Goal: Transaction & Acquisition: Book appointment/travel/reservation

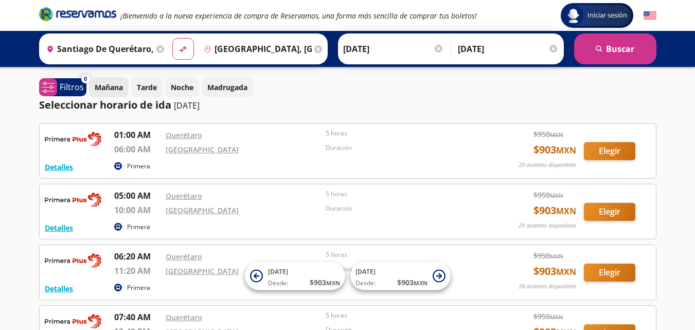
click at [110, 90] on p "Mañana" at bounding box center [109, 87] width 28 height 11
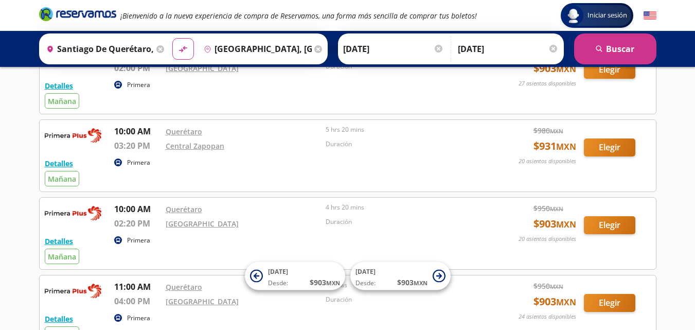
scroll to position [153, 0]
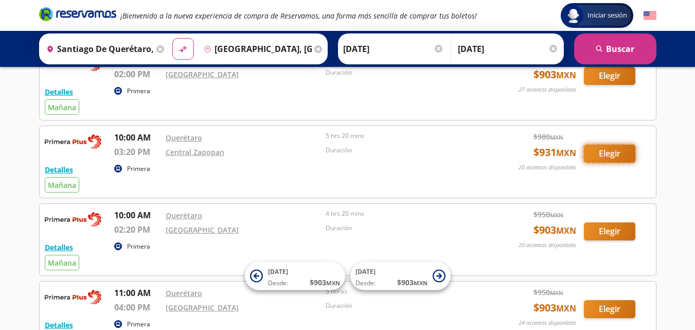
click at [600, 159] on button "Elegir" at bounding box center [609, 154] width 51 height 18
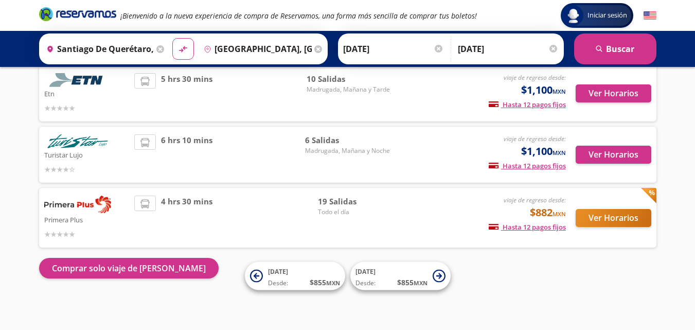
scroll to position [75, 0]
click at [599, 220] on button "Ver Horarios" at bounding box center [613, 218] width 76 height 18
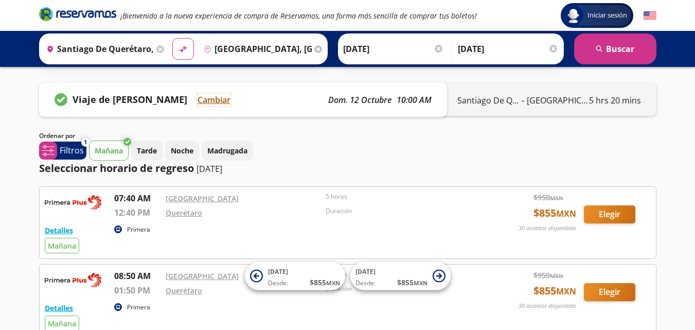
click at [208, 102] on button "Cambiar" at bounding box center [213, 100] width 33 height 12
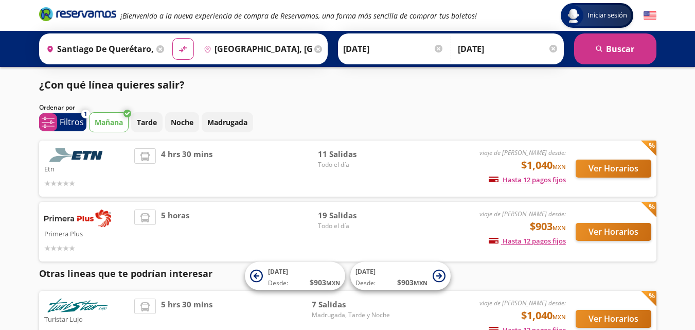
click at [316, 48] on icon at bounding box center [318, 49] width 8 height 8
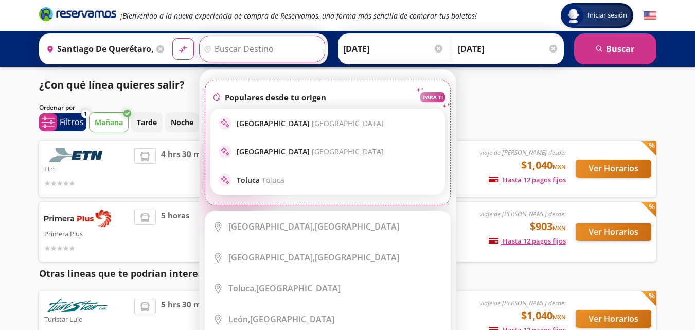
click at [509, 116] on div "Mañana Tarde Noche Madrugada" at bounding box center [372, 122] width 567 height 20
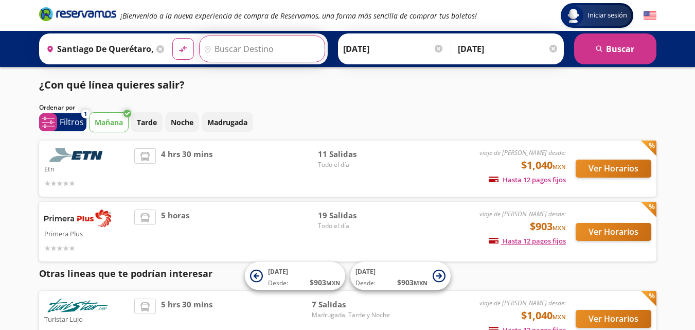
click at [239, 49] on input "Destino" at bounding box center [261, 49] width 122 height 26
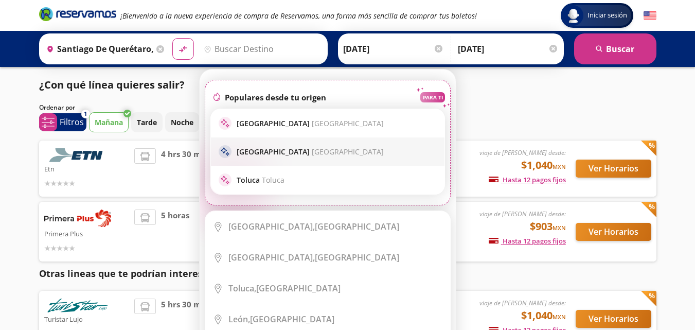
click at [312, 153] on span "[GEOGRAPHIC_DATA]" at bounding box center [348, 152] width 72 height 10
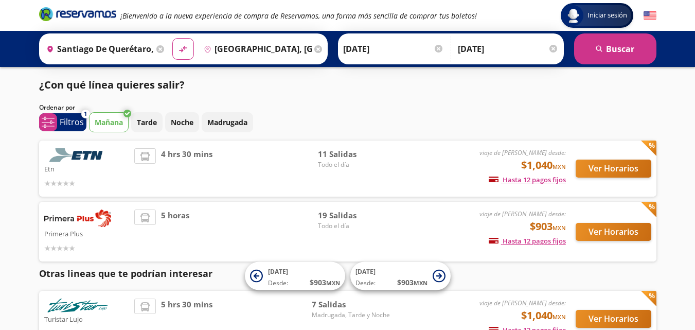
click at [295, 51] on input "[GEOGRAPHIC_DATA], [GEOGRAPHIC_DATA]" at bounding box center [256, 49] width 112 height 26
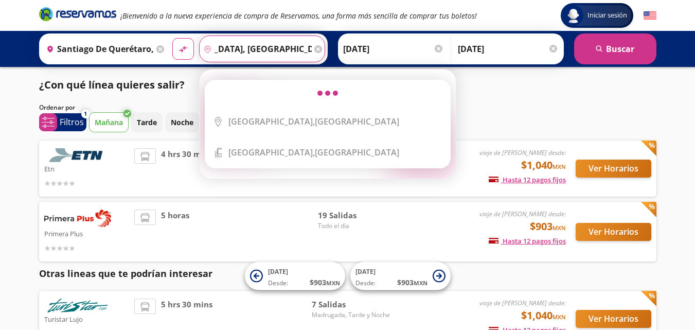
scroll to position [0, 62]
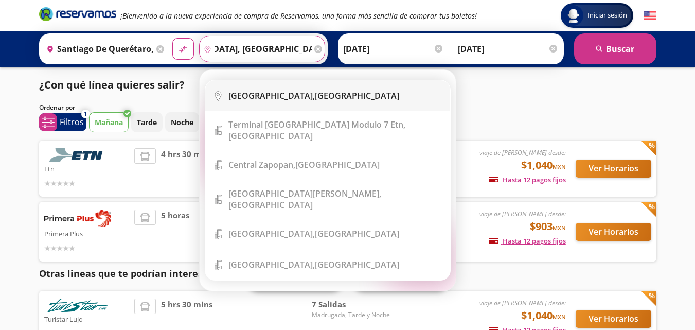
type input "[GEOGRAPHIC_DATA], [GEOGRAPHIC_DATA] zapopan"
click at [172, 38] on button "material-symbols:compare-arrows-rounded" at bounding box center [183, 49] width 22 height 22
type input "[GEOGRAPHIC_DATA], [GEOGRAPHIC_DATA]"
type input "Santiago de Querétaro, [GEOGRAPHIC_DATA]"
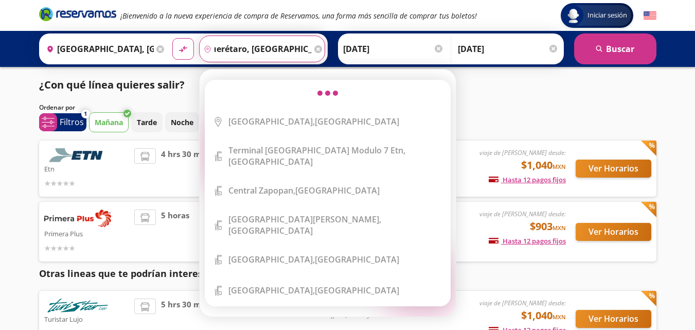
scroll to position [0, 45]
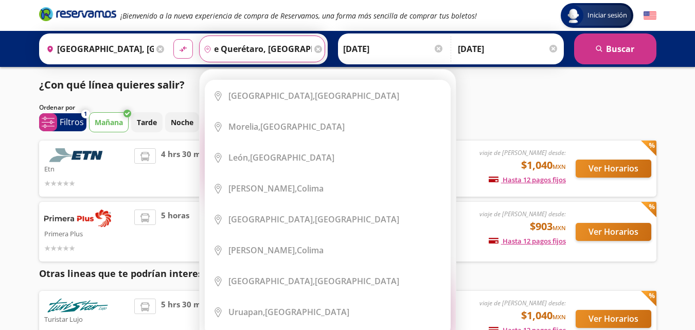
click at [183, 52] on icon "material-symbols:compare-arrows-rounded" at bounding box center [182, 49] width 9 height 10
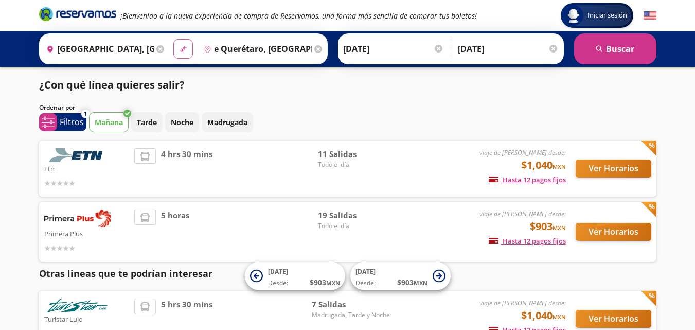
scroll to position [0, 0]
type input "Santiago de Querétaro, [GEOGRAPHIC_DATA]"
type input "[GEOGRAPHIC_DATA], [GEOGRAPHIC_DATA]"
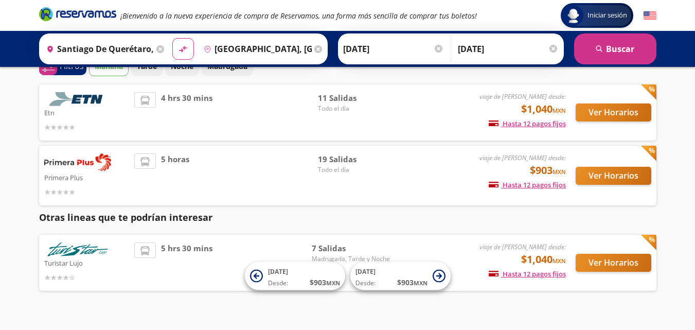
scroll to position [57, 0]
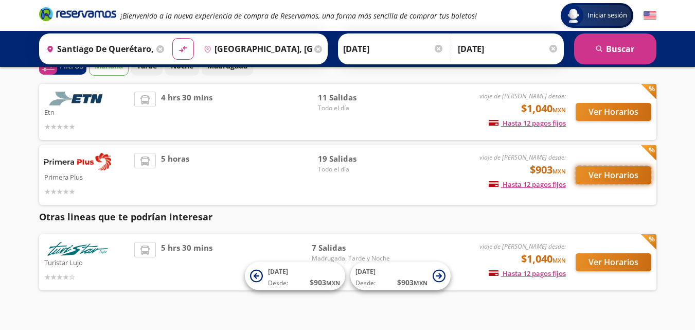
click at [621, 176] on button "Ver Horarios" at bounding box center [613, 175] width 76 height 18
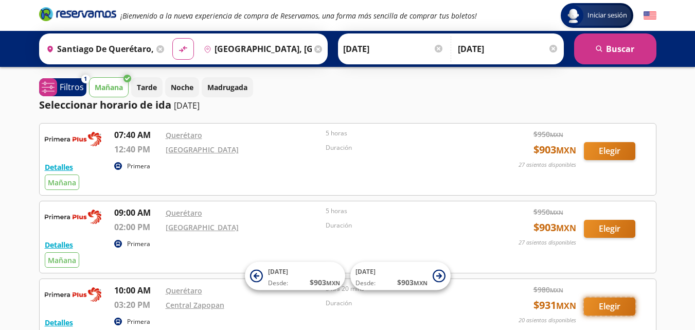
click at [610, 305] on button "Elegir" at bounding box center [609, 306] width 51 height 18
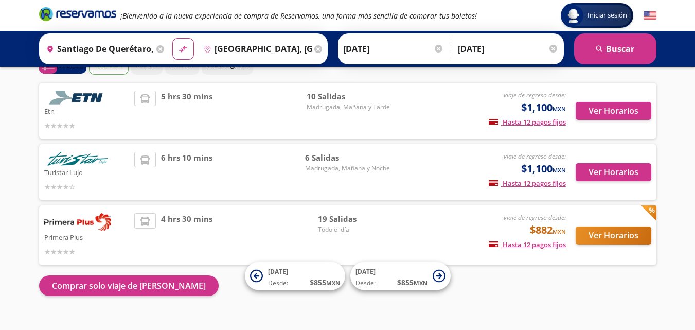
scroll to position [75, 0]
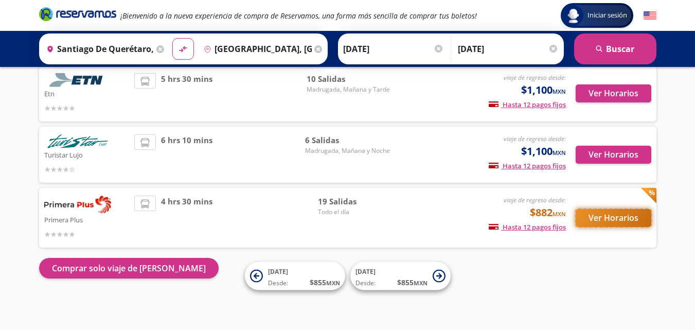
click at [594, 221] on button "Ver Horarios" at bounding box center [613, 218] width 76 height 18
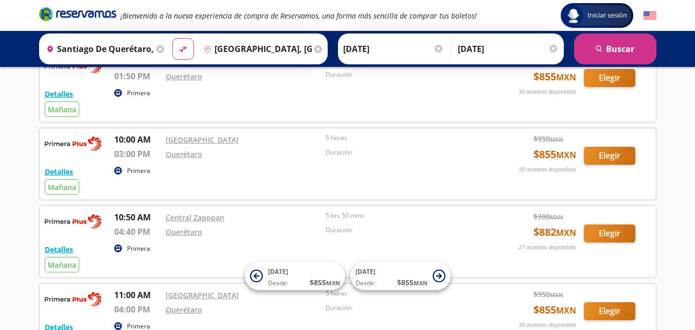
scroll to position [216, 0]
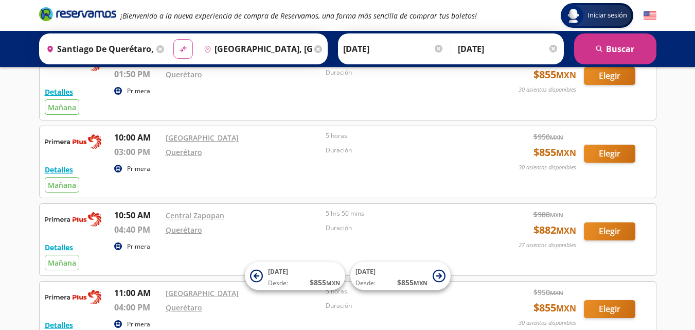
click at [182, 44] on button "material-symbols:compare-arrows-rounded" at bounding box center [183, 49] width 20 height 20
type input "[GEOGRAPHIC_DATA], [GEOGRAPHIC_DATA]"
type input "Santiago de Querétaro, [GEOGRAPHIC_DATA]"
click at [226, 113] on div "Detalles Primera [DATE] 08:50 AM [GEOGRAPHIC_DATA] 01:50 PM Querétaro 5 horas D…" at bounding box center [348, 83] width 606 height 61
